Goal: Check status: Check status

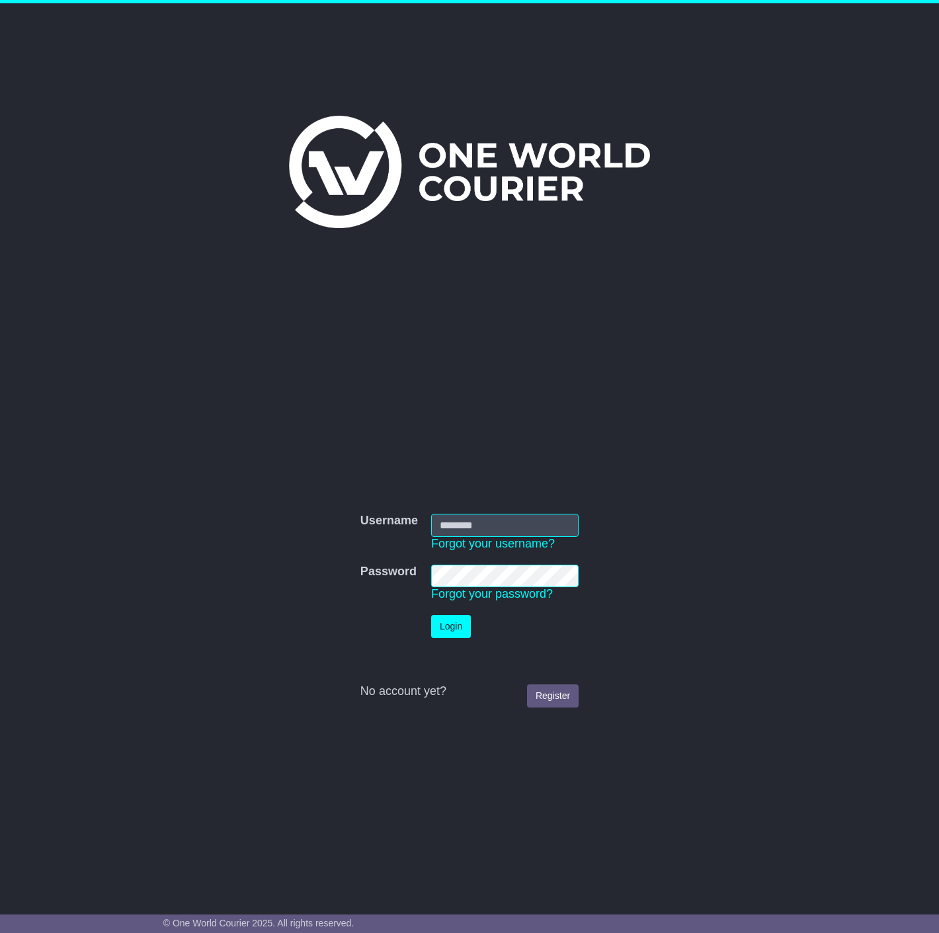
type input "**********"
click at [445, 633] on button "Login" at bounding box center [451, 626] width 40 height 23
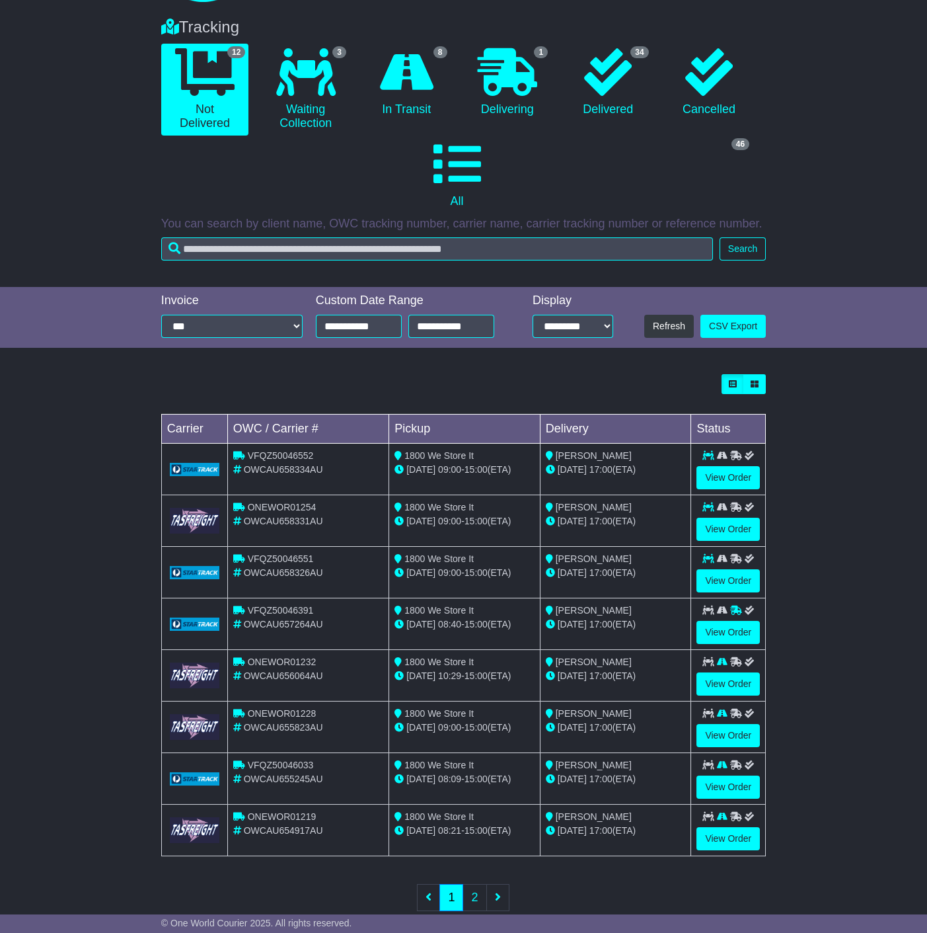
scroll to position [116, 0]
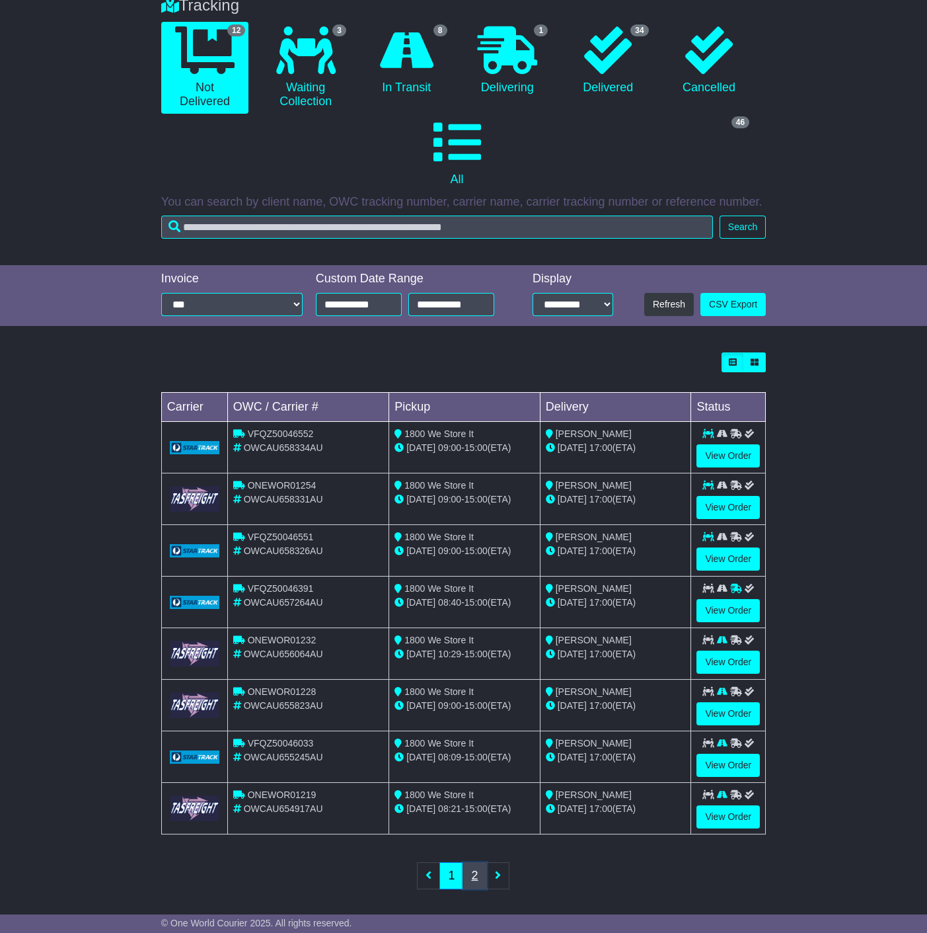
click at [473, 871] on link "2" at bounding box center [475, 875] width 24 height 27
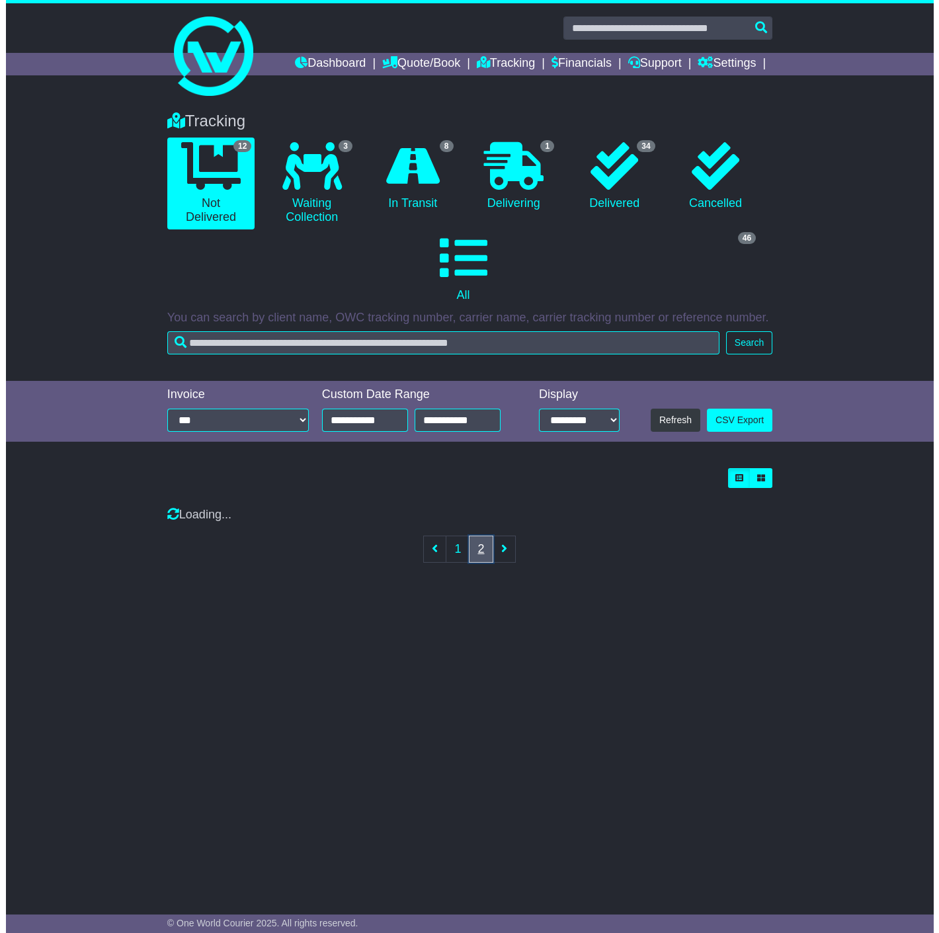
scroll to position [0, 0]
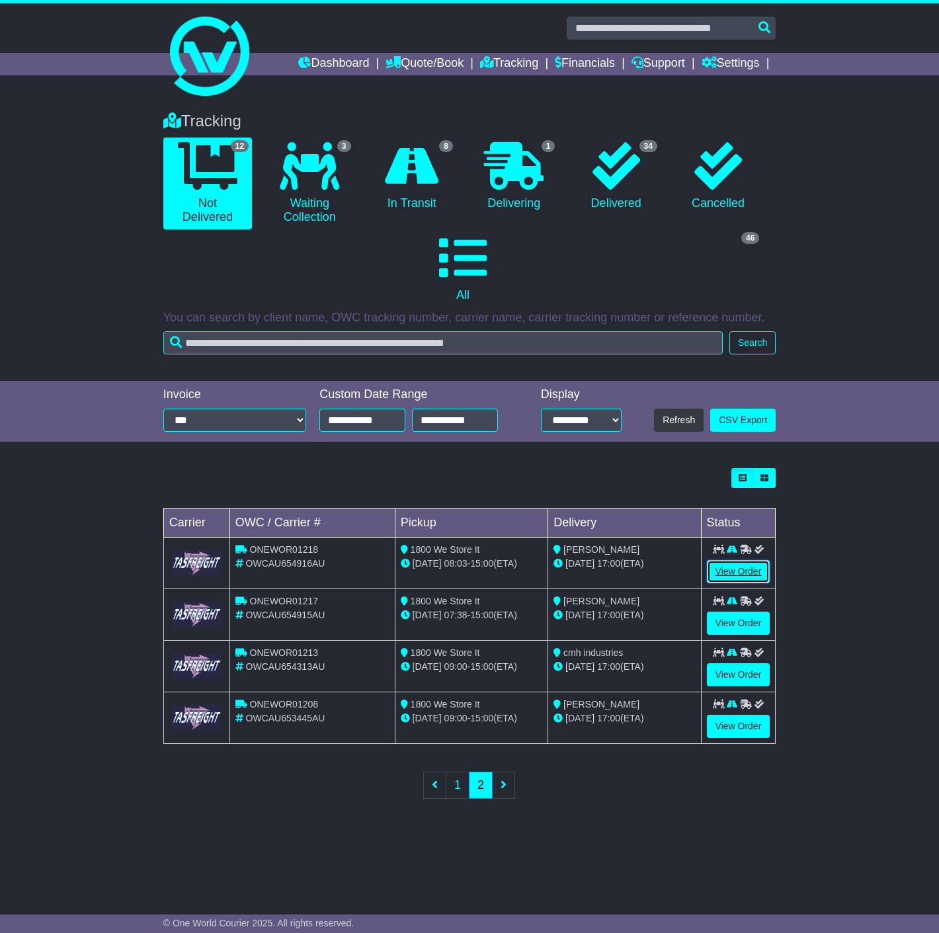
click at [742, 570] on link "View Order" at bounding box center [738, 571] width 63 height 23
